Goal: Information Seeking & Learning: Understand process/instructions

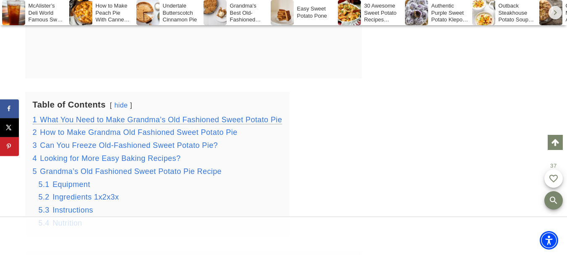
click at [232, 118] on span "What You Need to Make Grandma’s Old Fashioned Sweet Potato Pie" at bounding box center [161, 119] width 242 height 8
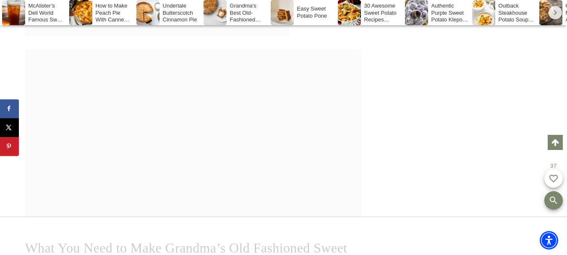
scroll to position [1938, 0]
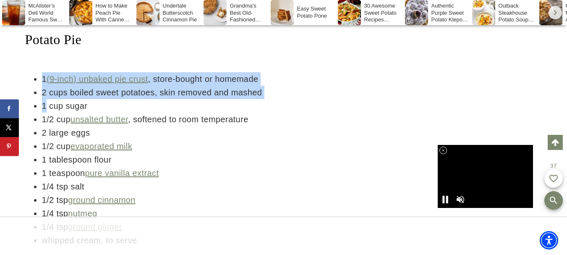
drag, startPoint x: 39, startPoint y: 78, endPoint x: 47, endPoint y: 100, distance: 23.1
click at [47, 104] on ul "1 (9-inch) unbaked pie crust , store-bought or homemade 2 cups boiled sweet pot…" at bounding box center [193, 159] width 336 height 174
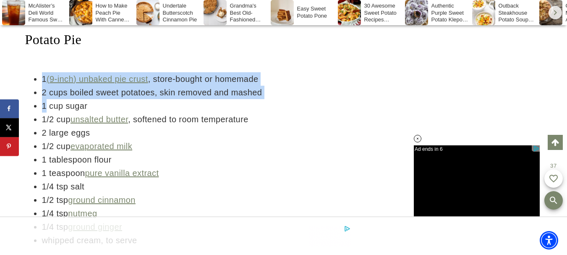
click at [246, 126] on ul "1 (9-inch) unbaked pie crust , store-bought or homemade 2 cups boiled sweet pot…" at bounding box center [193, 159] width 336 height 174
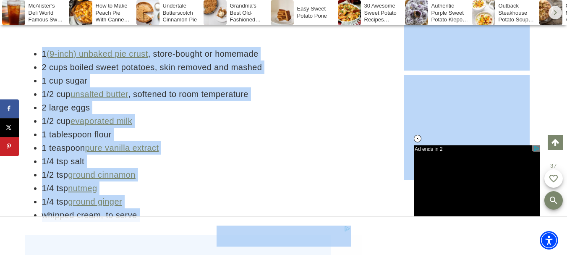
scroll to position [1997, 0]
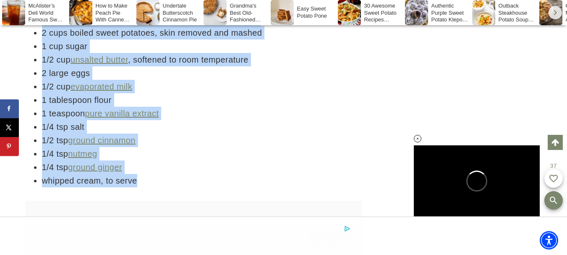
drag, startPoint x: 44, startPoint y: 76, endPoint x: 149, endPoint y: 179, distance: 147.1
click at [149, 179] on ul "1 (9-inch) unbaked pie crust , store-bought or homemade 2 cups boiled sweet pot…" at bounding box center [193, 100] width 336 height 174
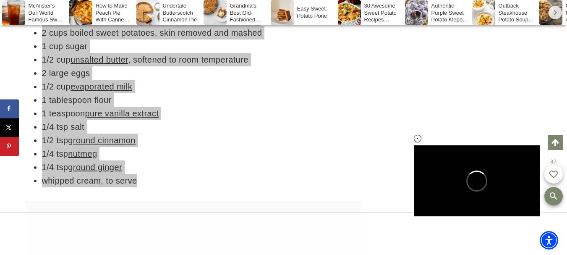
scroll to position [0, 0]
